Goal: Navigation & Orientation: Find specific page/section

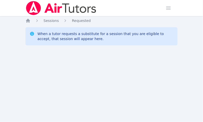
click at [100, 58] on div "Home Sessions Study Groups Students Messages Open user menu Sokha Lee Open main…" at bounding box center [101, 61] width 203 height 122
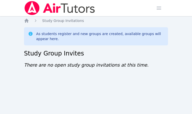
click at [83, 81] on div "Home Sessions Study Groups Students Messages Open user menu Sokha Lee Open main…" at bounding box center [96, 57] width 192 height 114
